Goal: Information Seeking & Learning: Check status

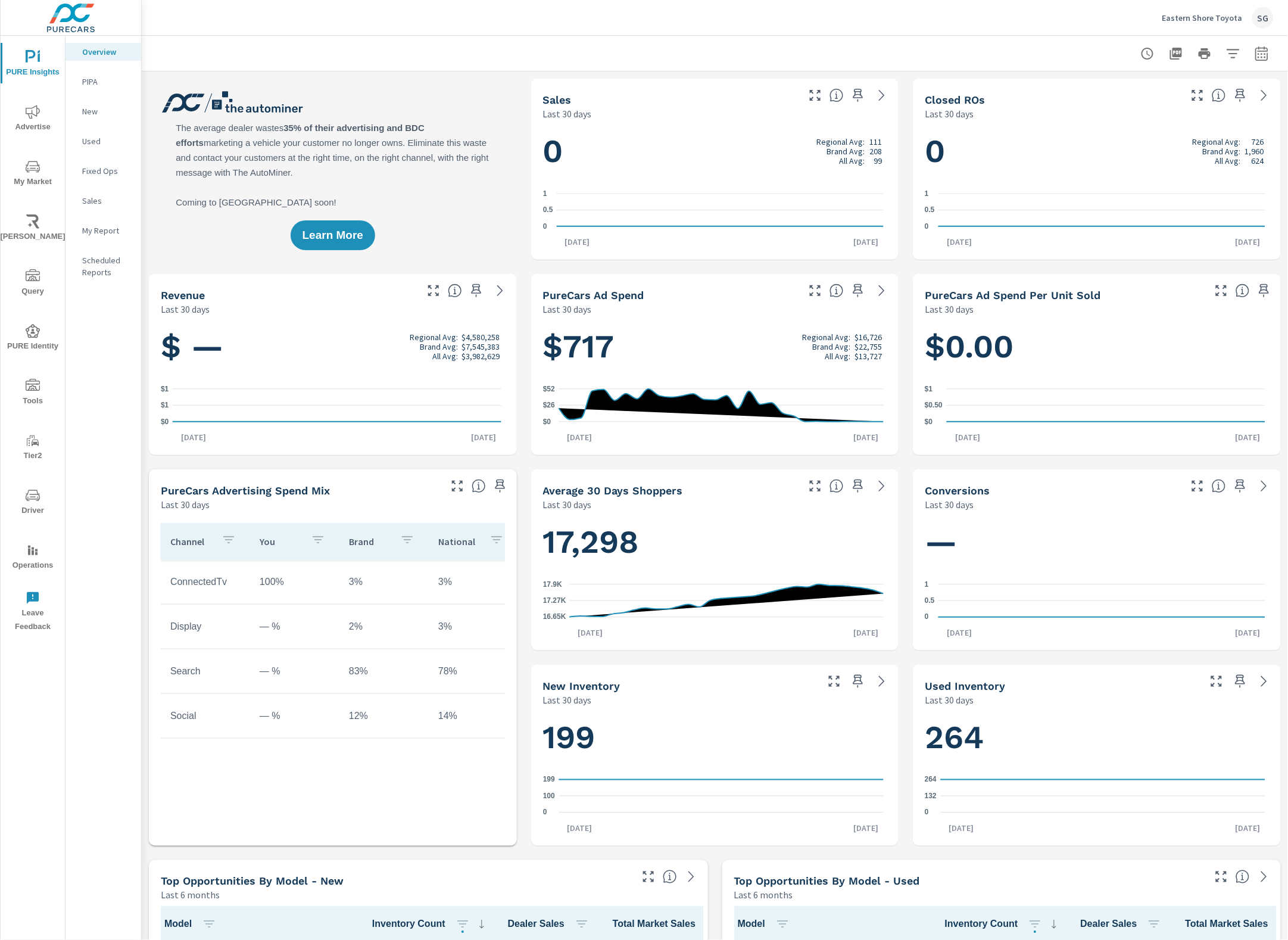
scroll to position [1, 0]
click at [40, 495] on span "Driver" at bounding box center [32, 502] width 57 height 29
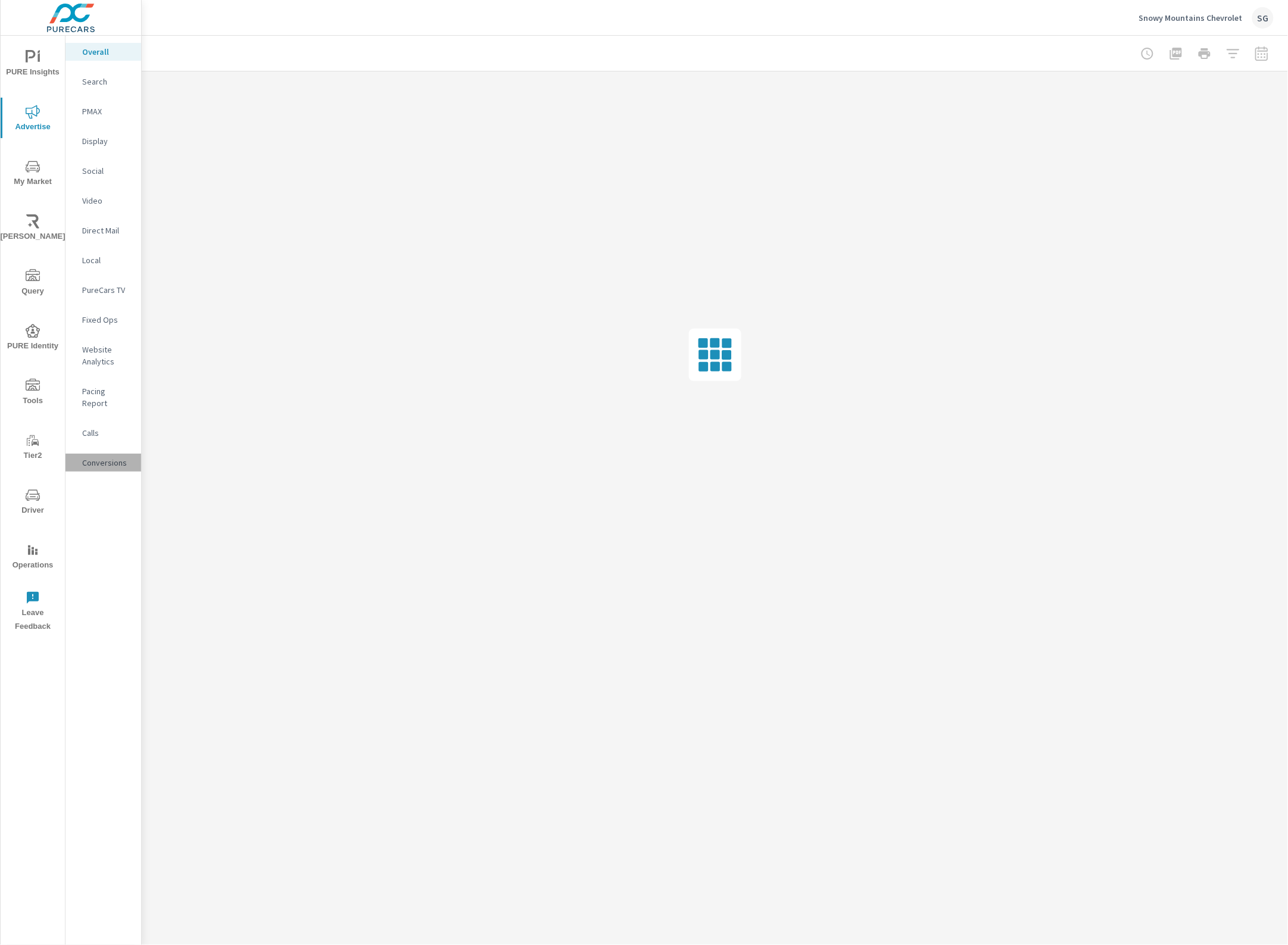
click at [97, 458] on div "Conversions" at bounding box center [103, 462] width 76 height 18
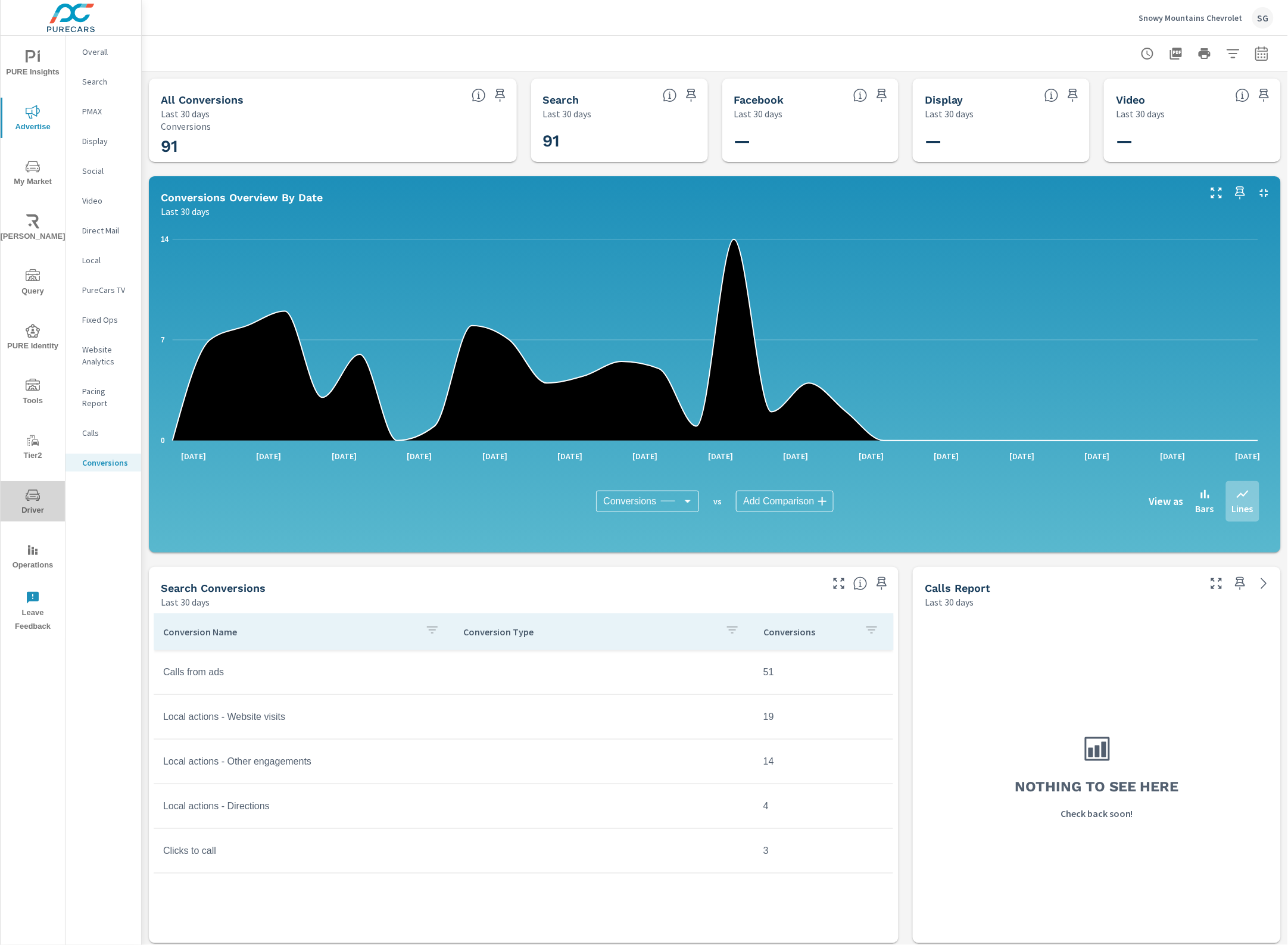
click at [31, 494] on icon "nav menu" at bounding box center [33, 495] width 14 height 11
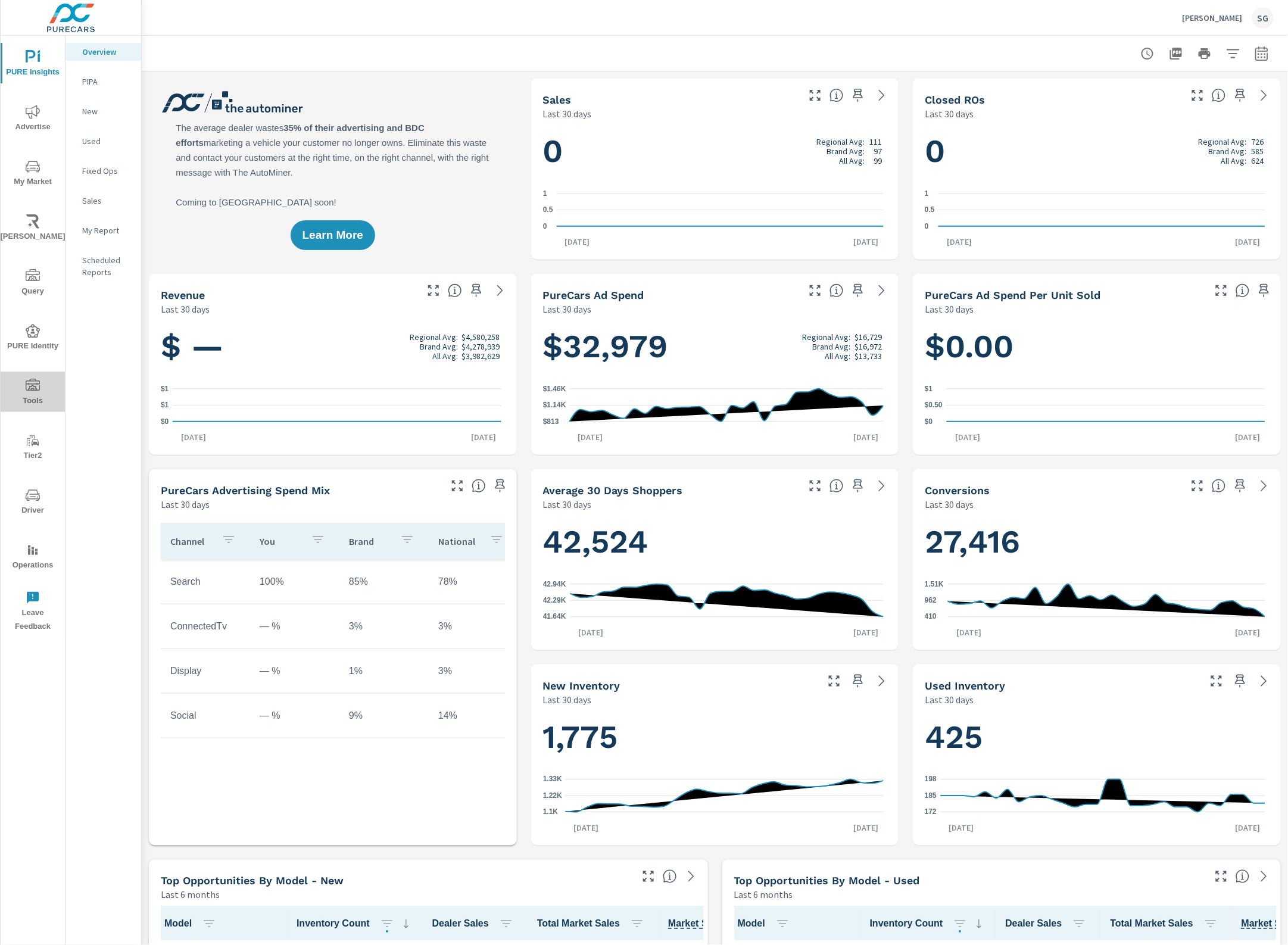
click at [27, 393] on span "Tools" at bounding box center [32, 393] width 57 height 29
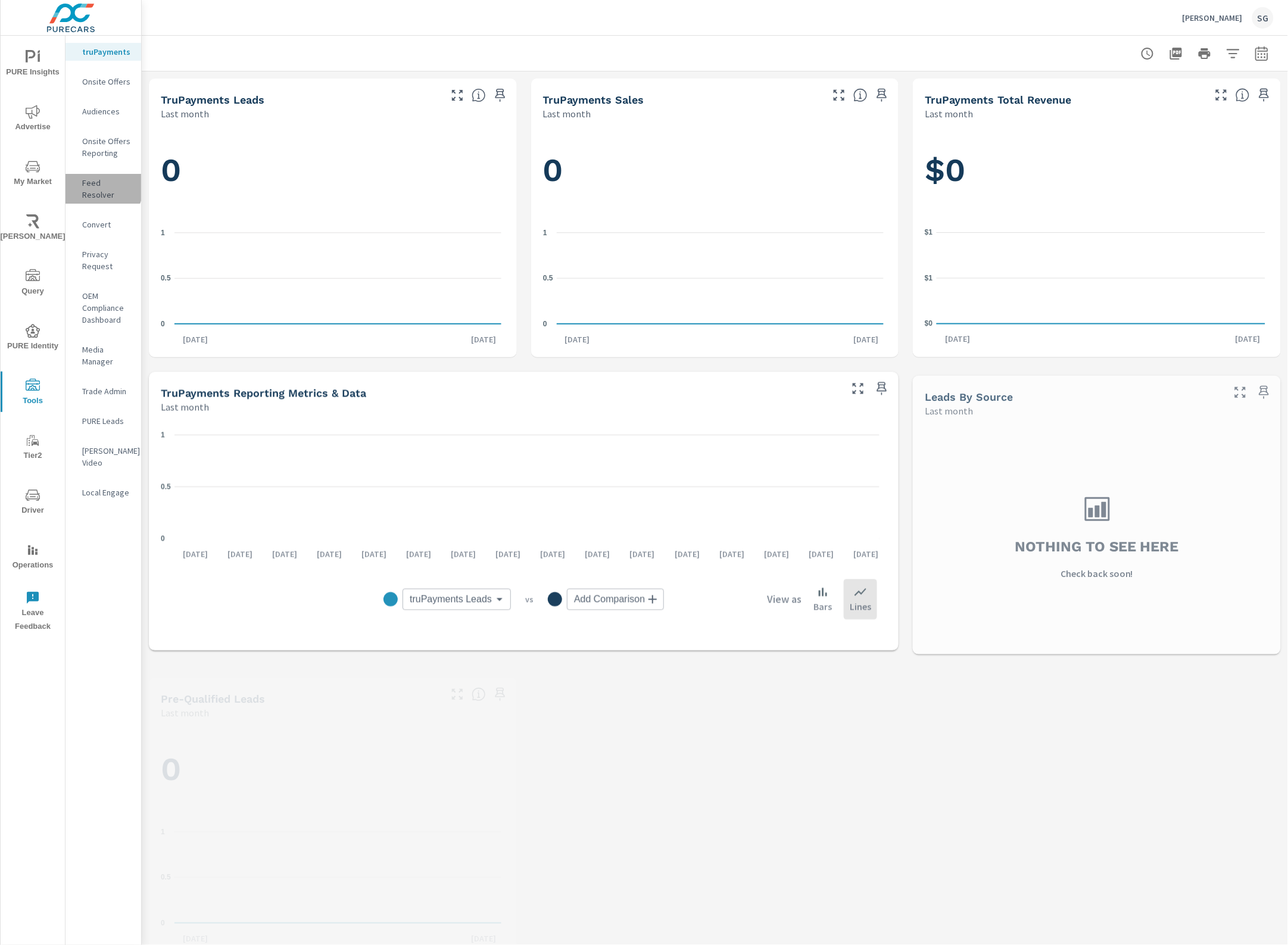
click at [98, 186] on p "Feed Resolver" at bounding box center [106, 188] width 49 height 23
